Goal: Transaction & Acquisition: Purchase product/service

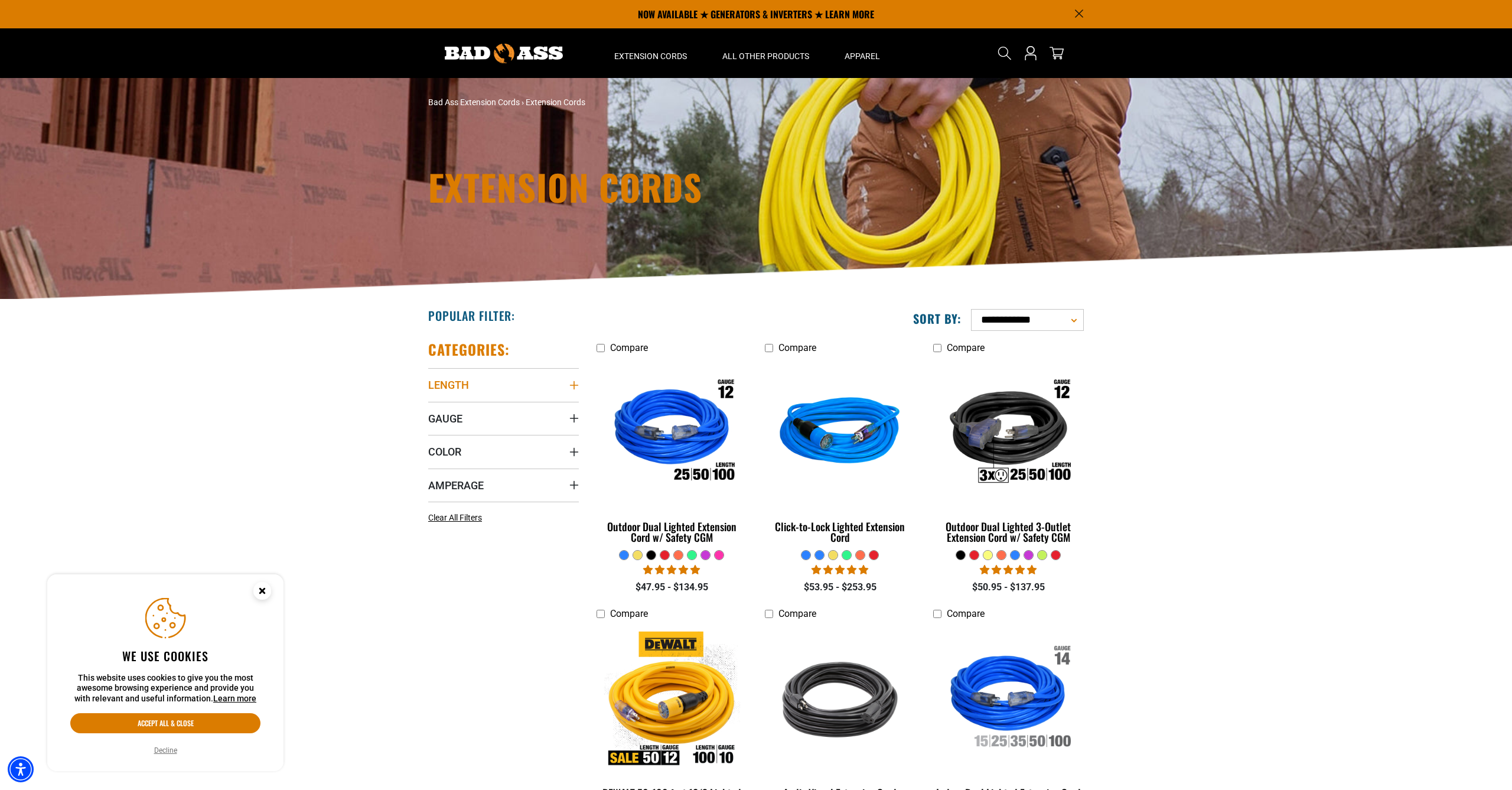
click at [465, 379] on span "Length" at bounding box center [448, 384] width 41 height 14
click at [507, 488] on icon at bounding box center [508, 488] width 9 height 15
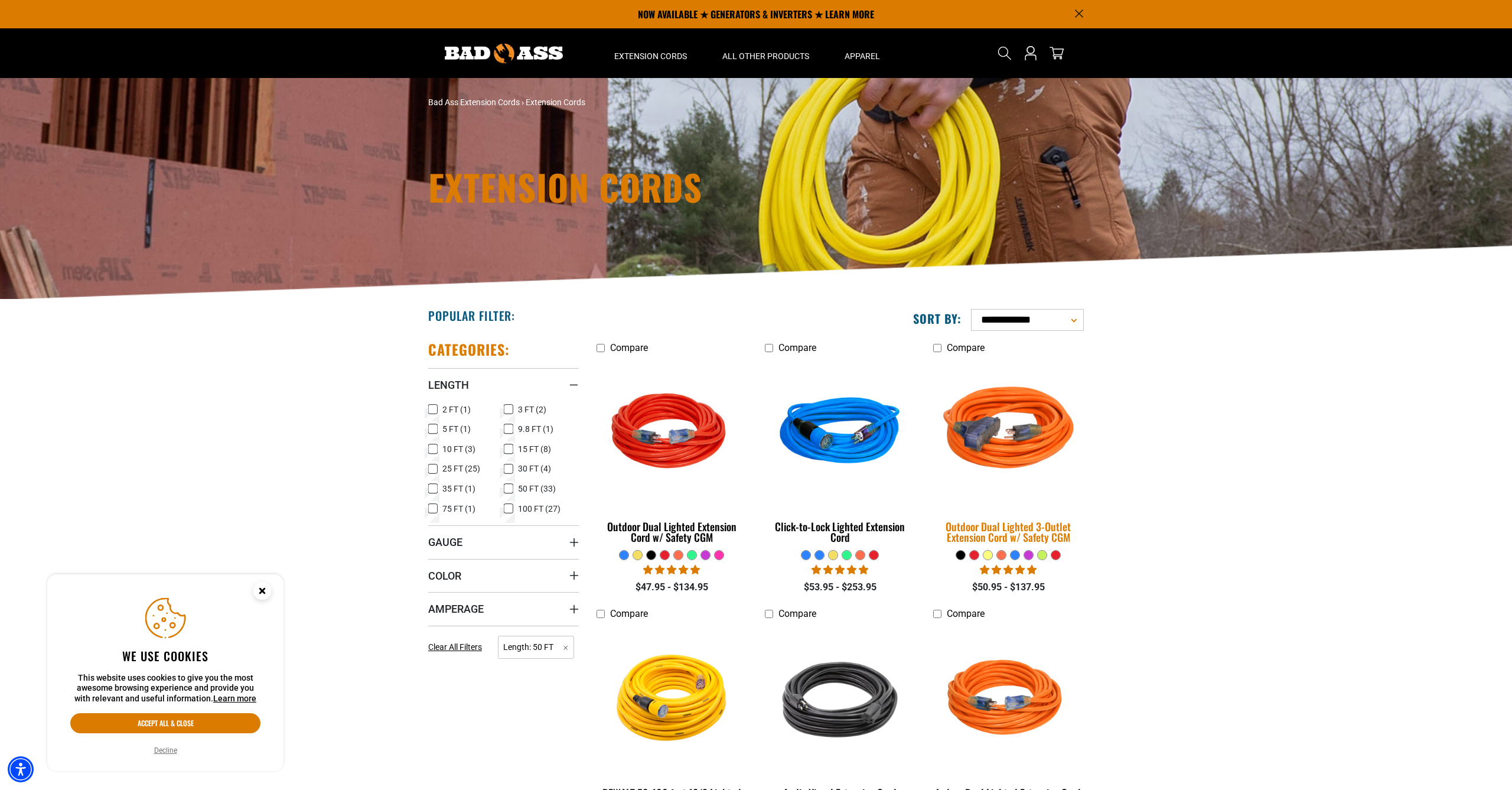
click at [997, 432] on img at bounding box center [1008, 433] width 166 height 151
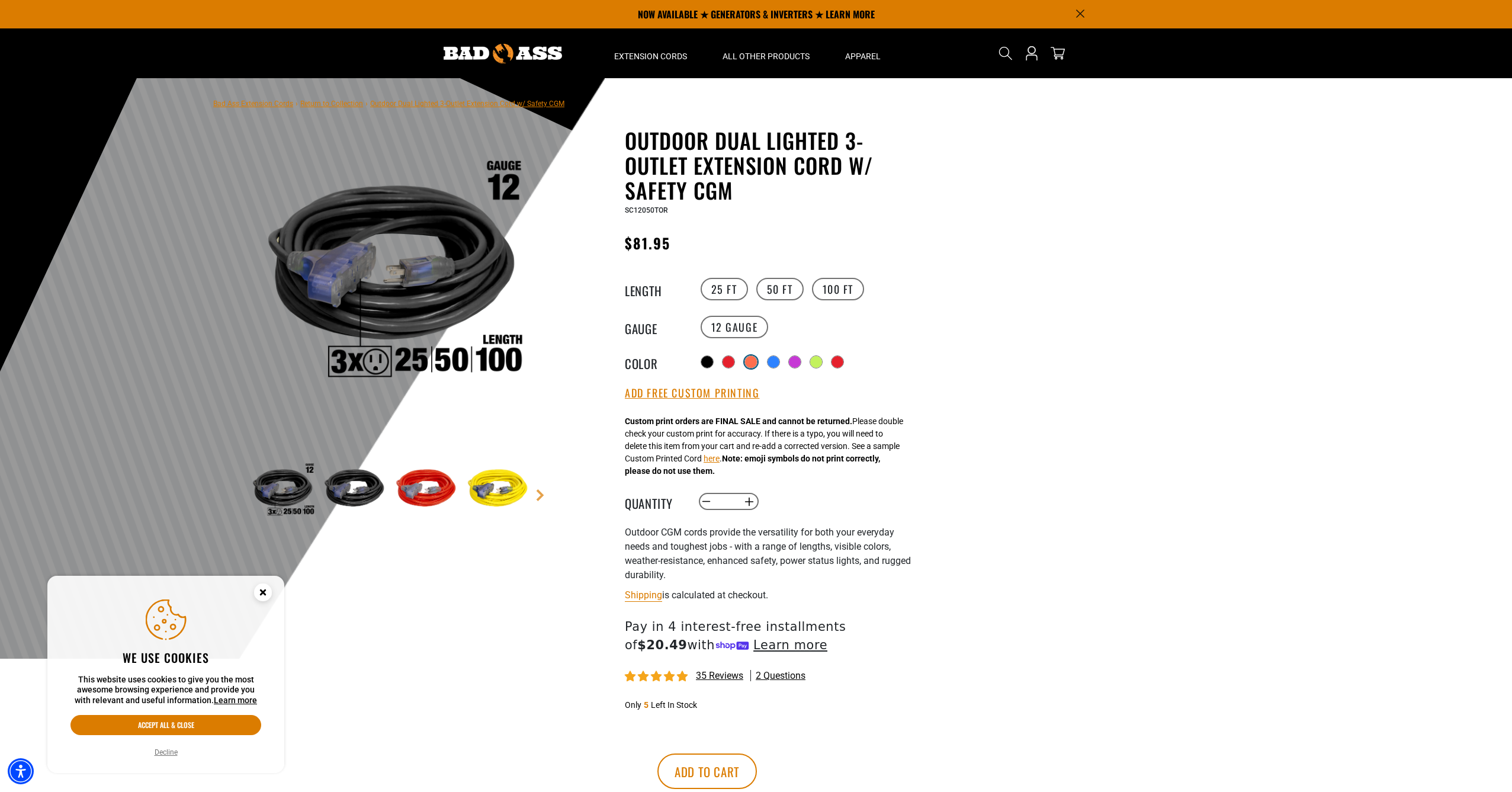
click at [754, 359] on div at bounding box center [751, 362] width 11 height 11
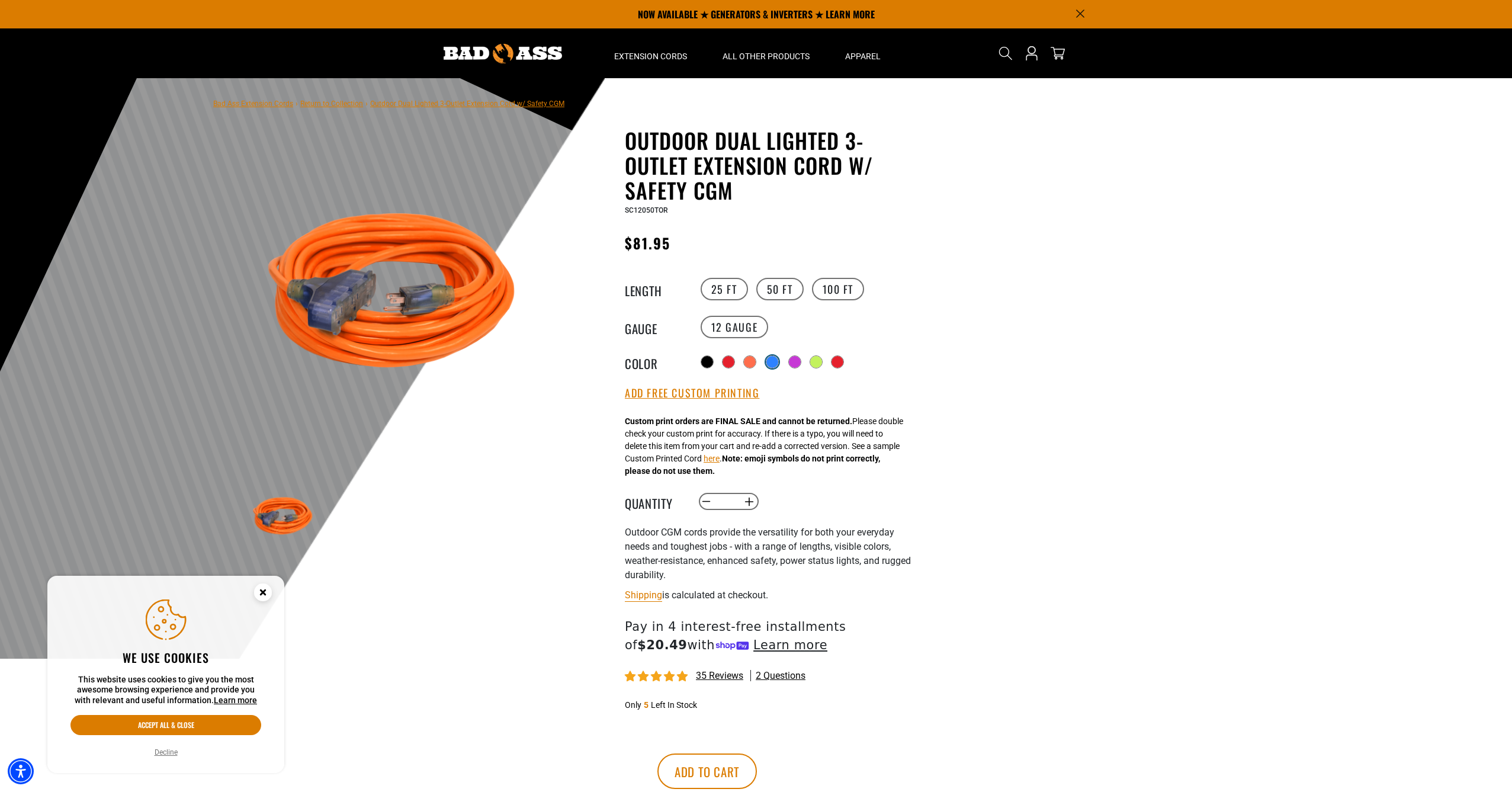
click at [769, 359] on div at bounding box center [772, 362] width 11 height 11
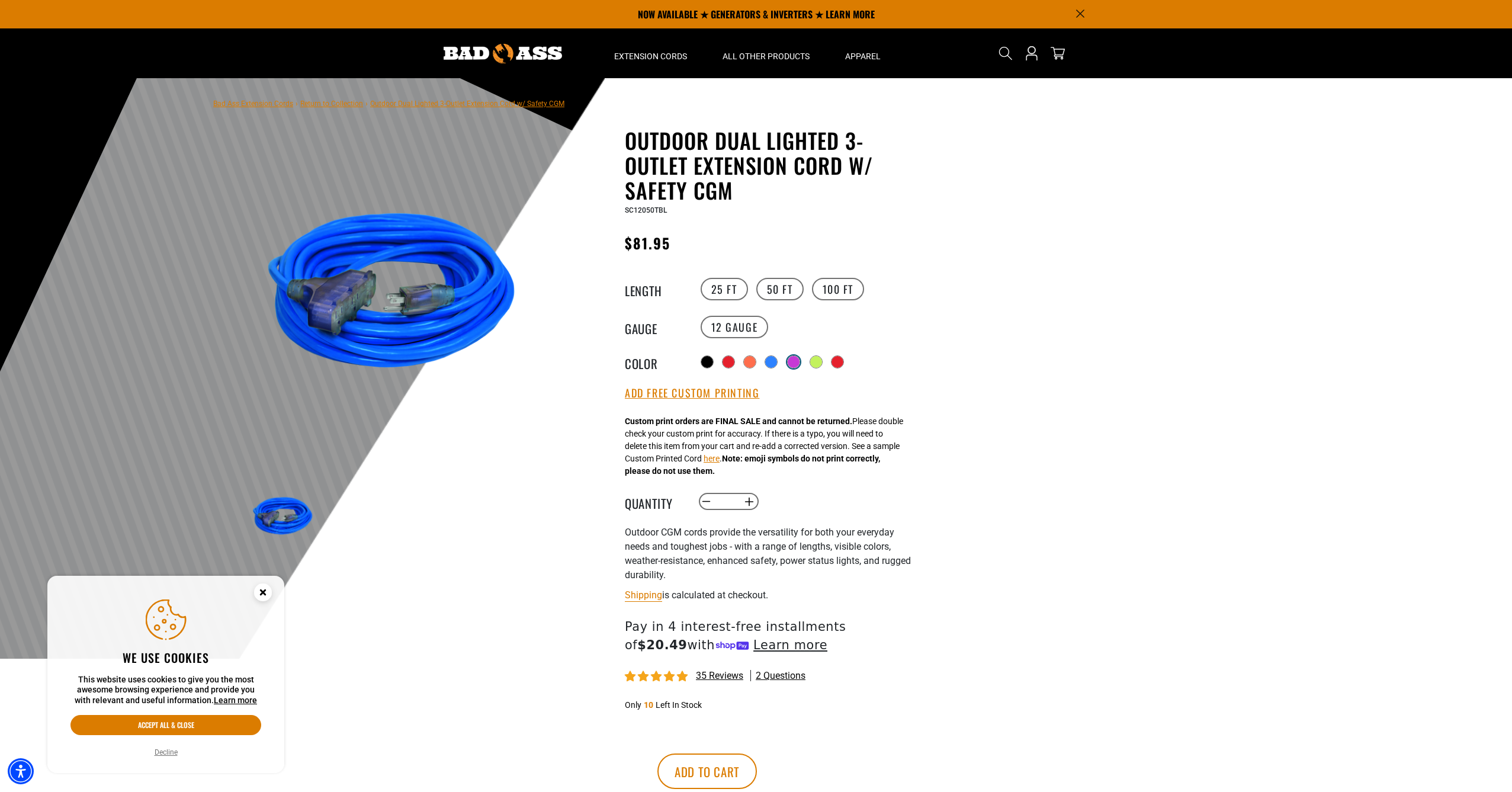
click at [793, 359] on div at bounding box center [793, 362] width 11 height 11
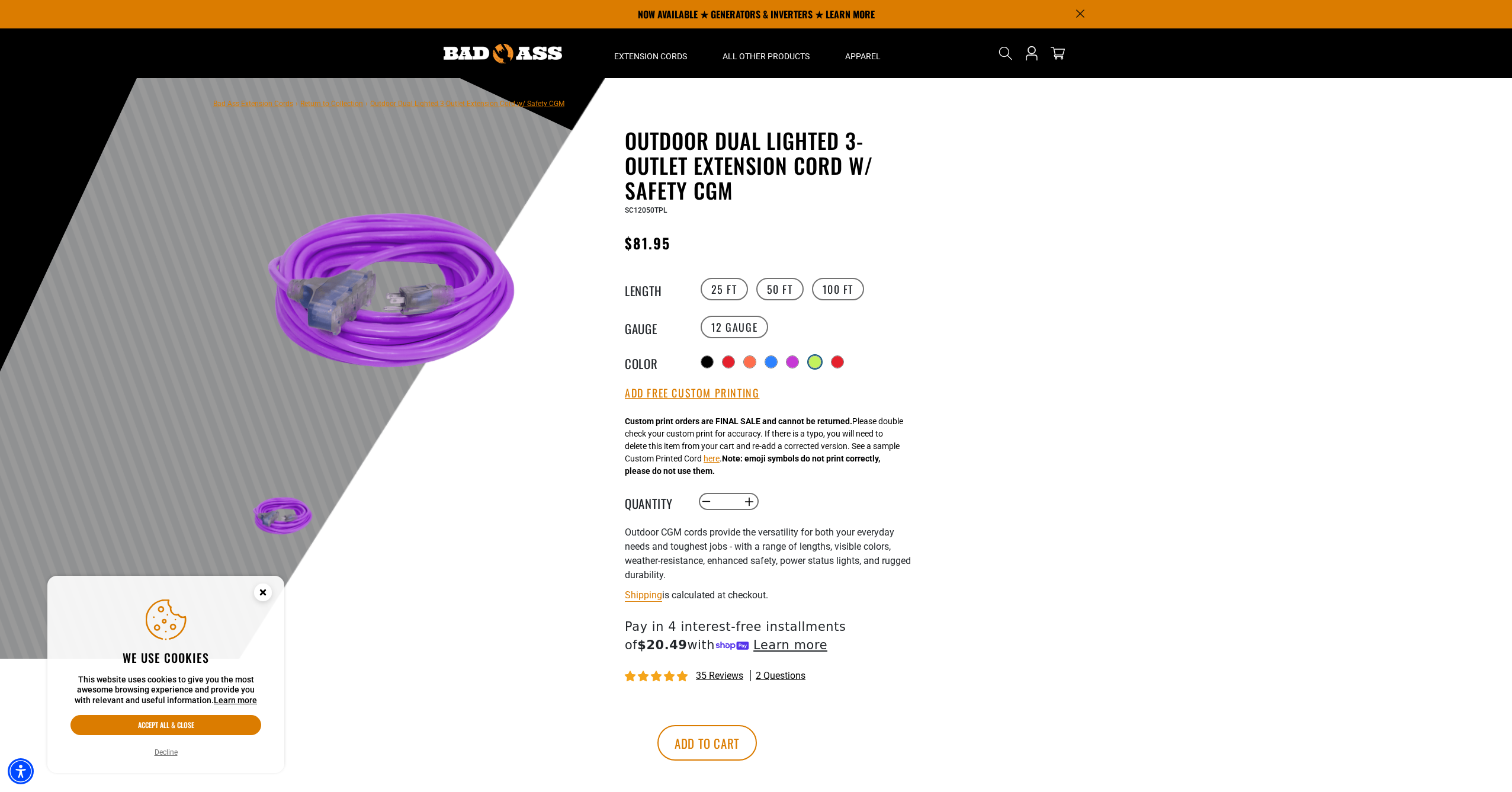
click at [819, 361] on div at bounding box center [815, 362] width 11 height 11
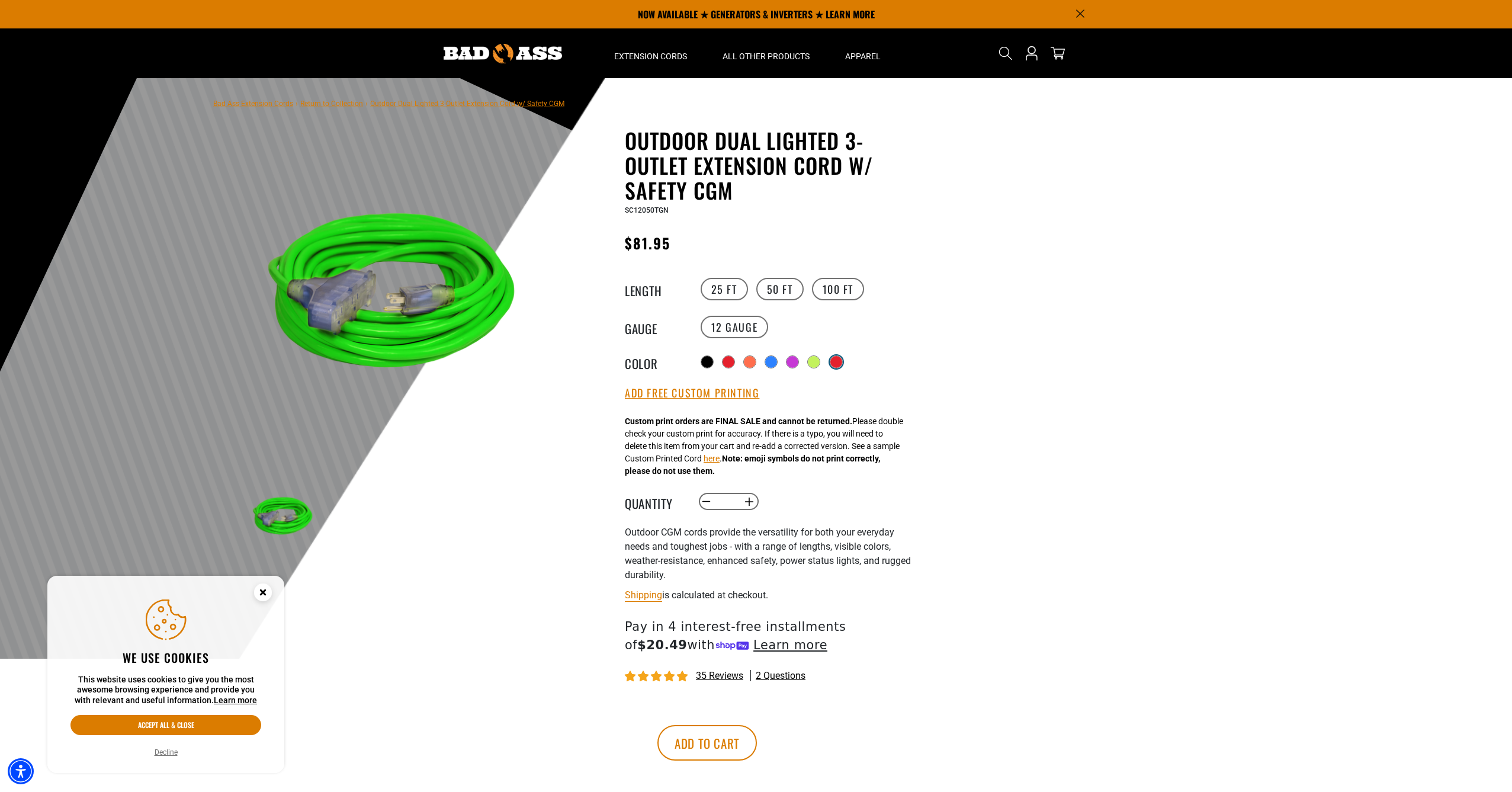
click at [836, 362] on div at bounding box center [836, 362] width 11 height 11
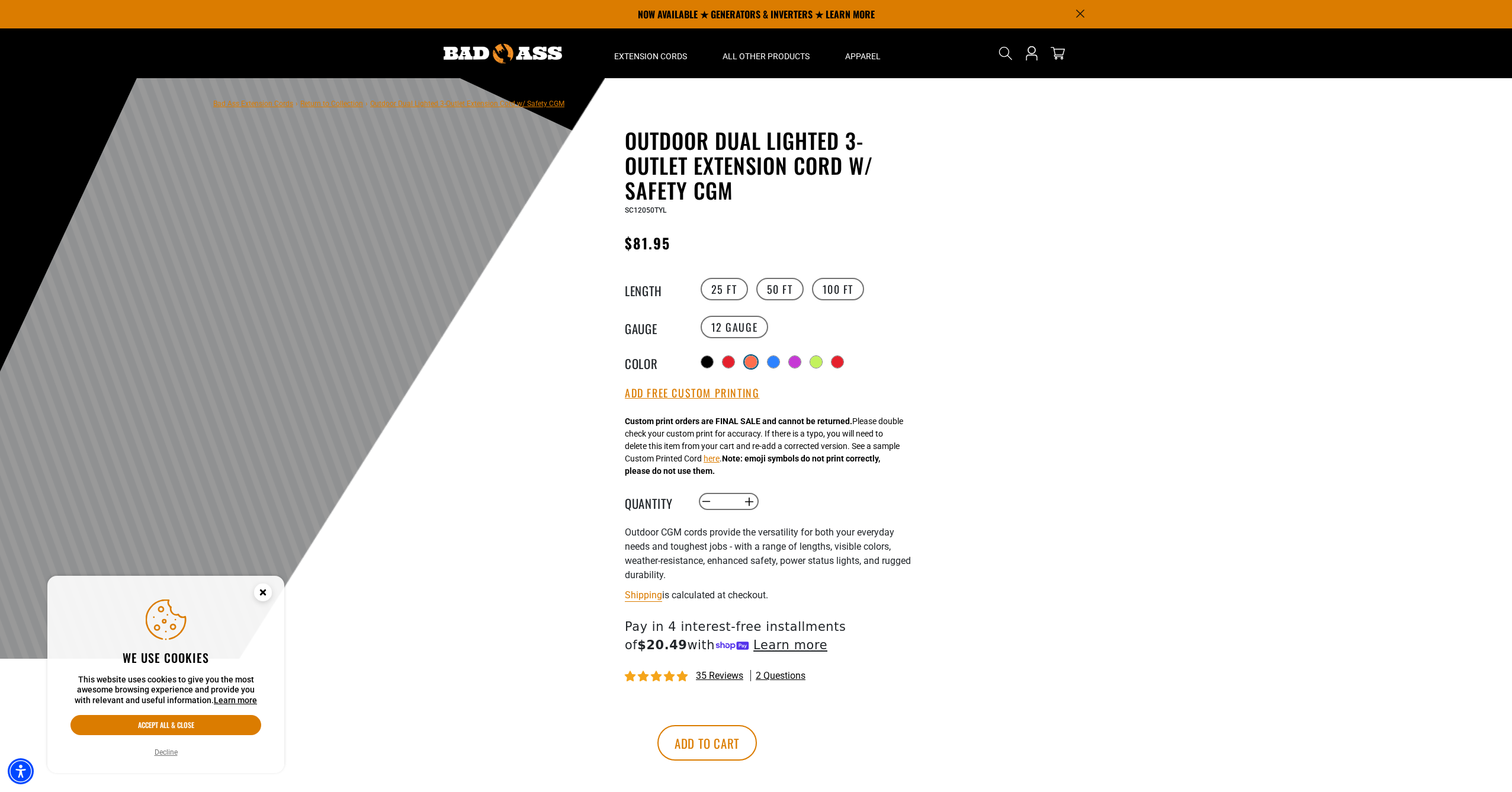
click at [750, 362] on div at bounding box center [751, 362] width 11 height 11
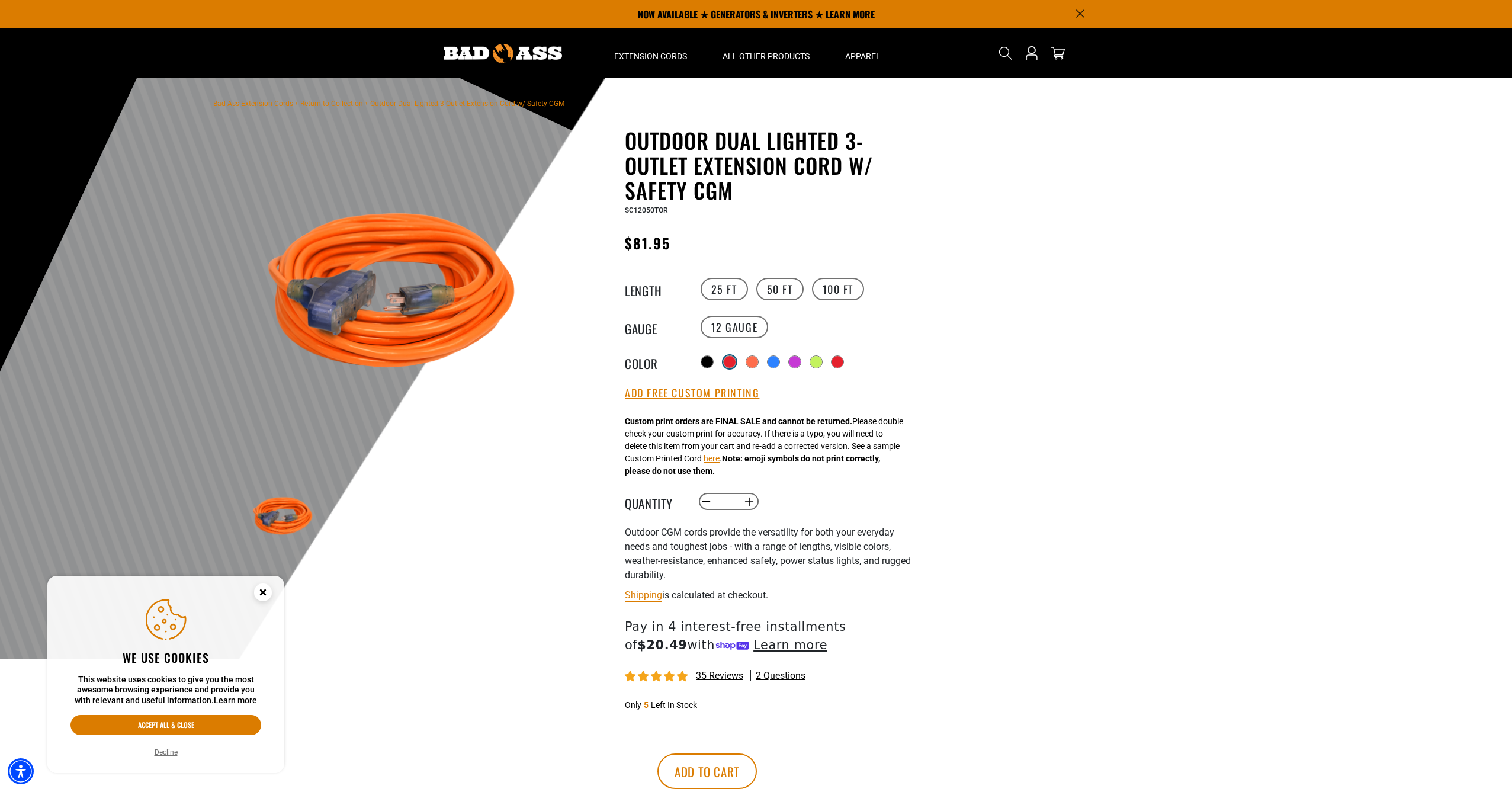
click at [729, 360] on div at bounding box center [729, 362] width 11 height 11
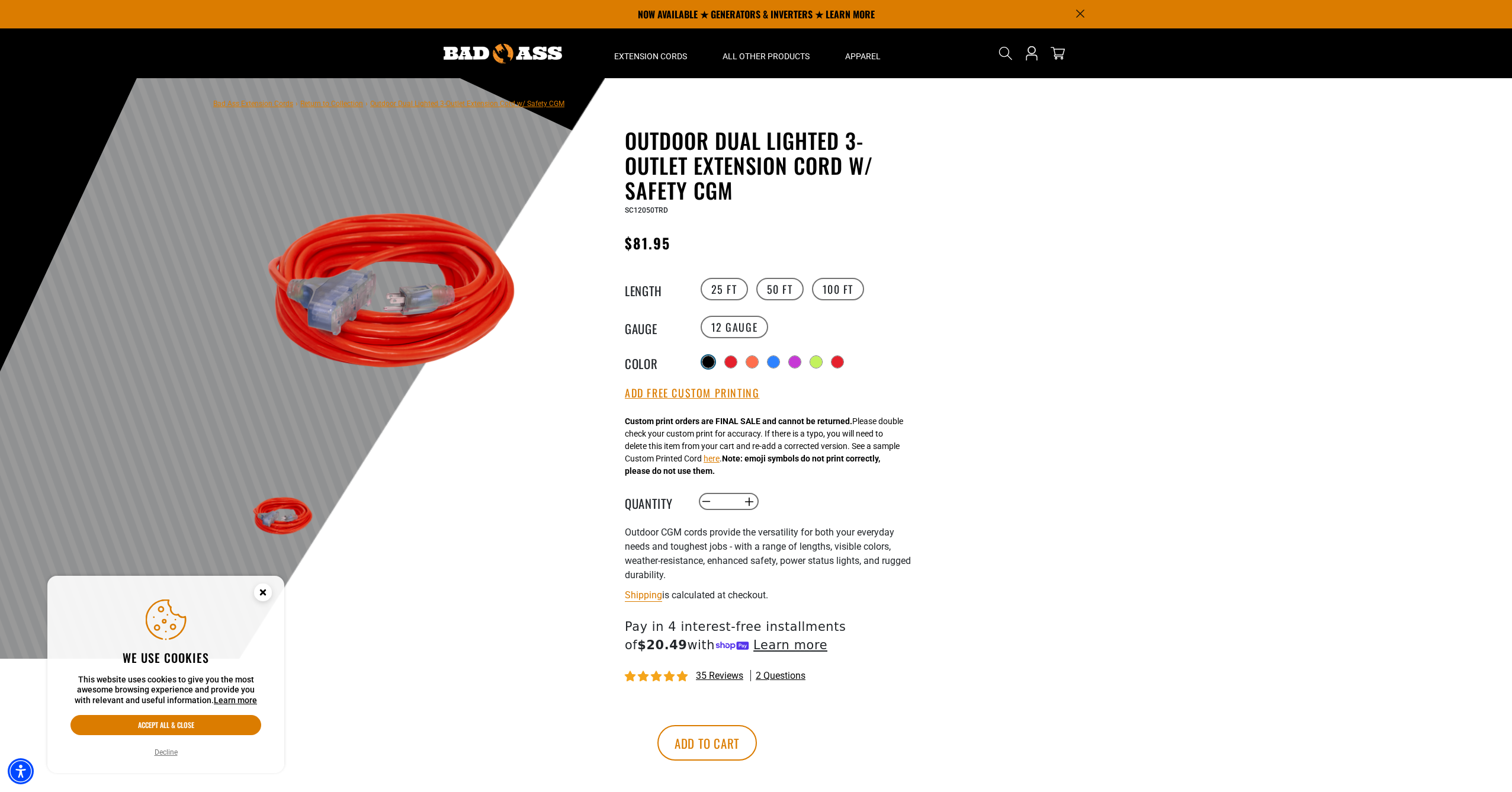
click at [705, 360] on div at bounding box center [708, 362] width 11 height 11
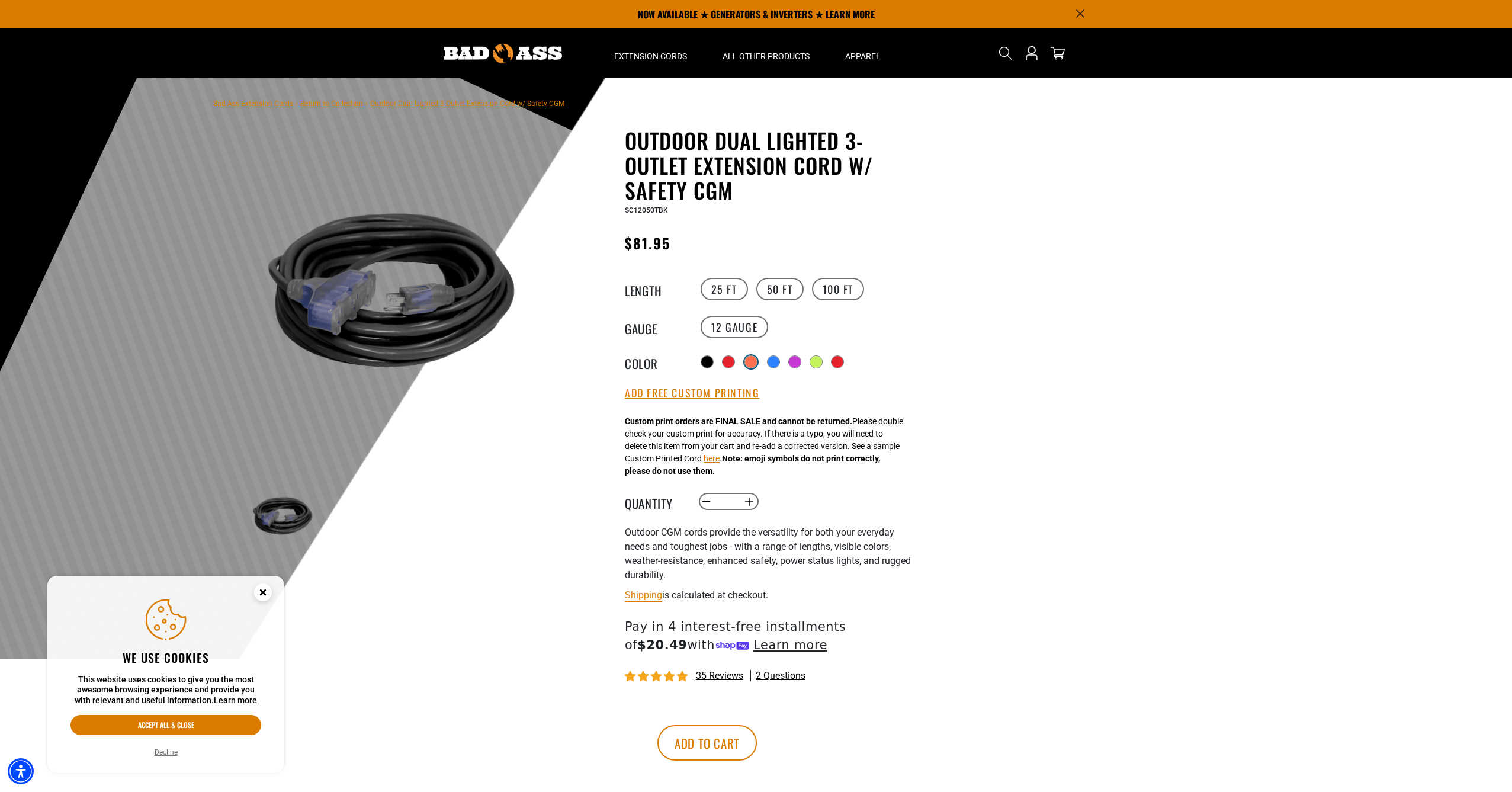
click at [757, 359] on div at bounding box center [751, 362] width 11 height 11
